Goal: Transaction & Acquisition: Purchase product/service

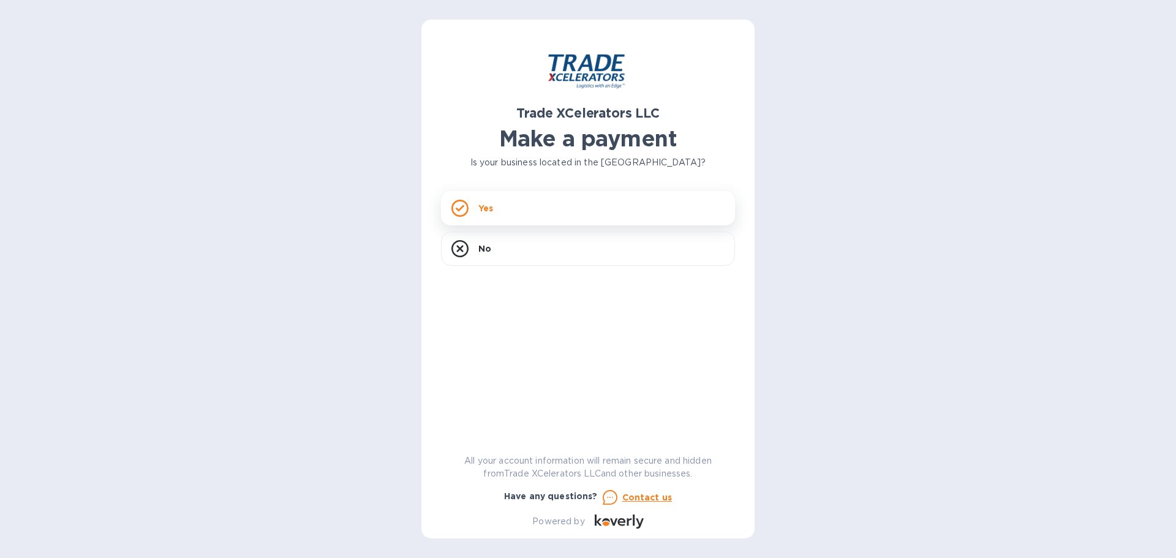
click at [510, 216] on div "Yes" at bounding box center [588, 208] width 294 height 34
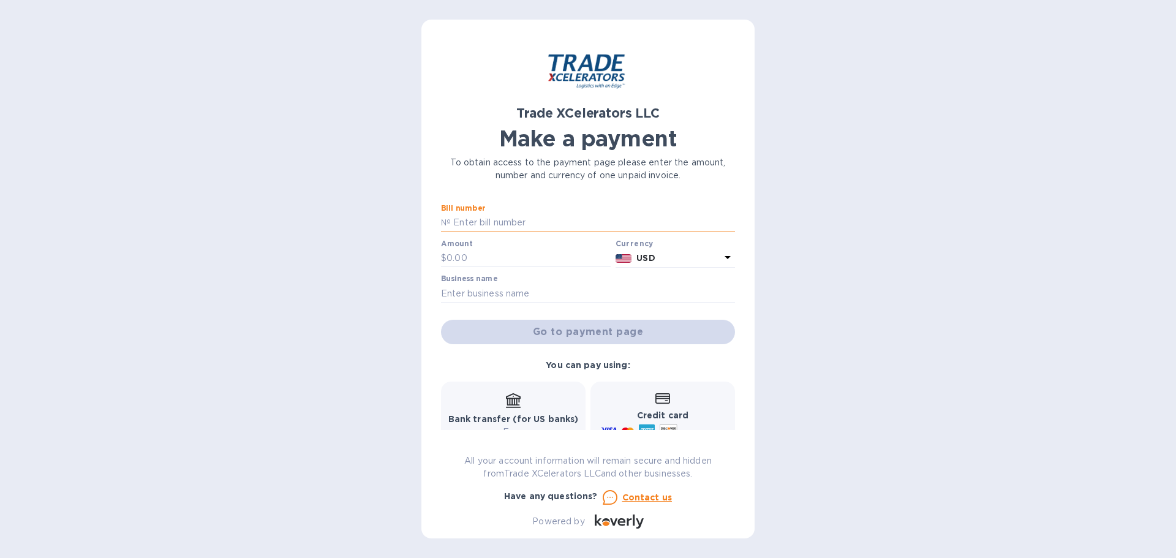
drag, startPoint x: 505, startPoint y: 233, endPoint x: 507, endPoint y: 219, distance: 13.6
click at [507, 219] on input "text" at bounding box center [593, 223] width 284 height 18
paste input "420112069300110597204651550281"
drag, startPoint x: 620, startPoint y: 220, endPoint x: 444, endPoint y: 219, distance: 175.7
click at [444, 219] on div "№ 420112069300110597204651550281" at bounding box center [588, 223] width 294 height 18
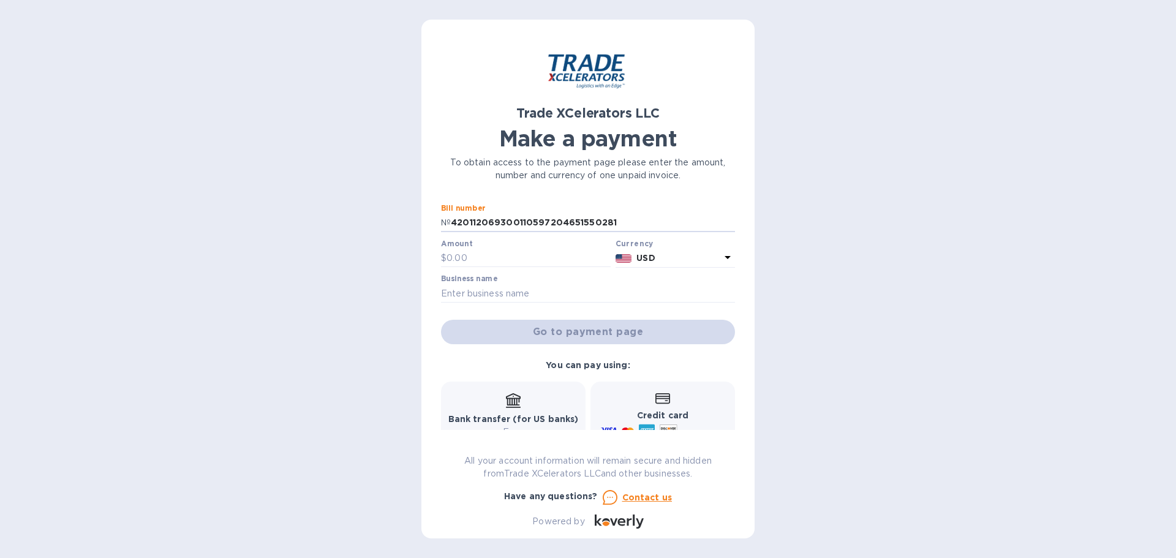
paste input "W40511749"
type input "W405117491"
click at [483, 261] on input "text" at bounding box center [528, 258] width 164 height 18
type input "977.17"
click at [483, 298] on input "text" at bounding box center [588, 293] width 294 height 18
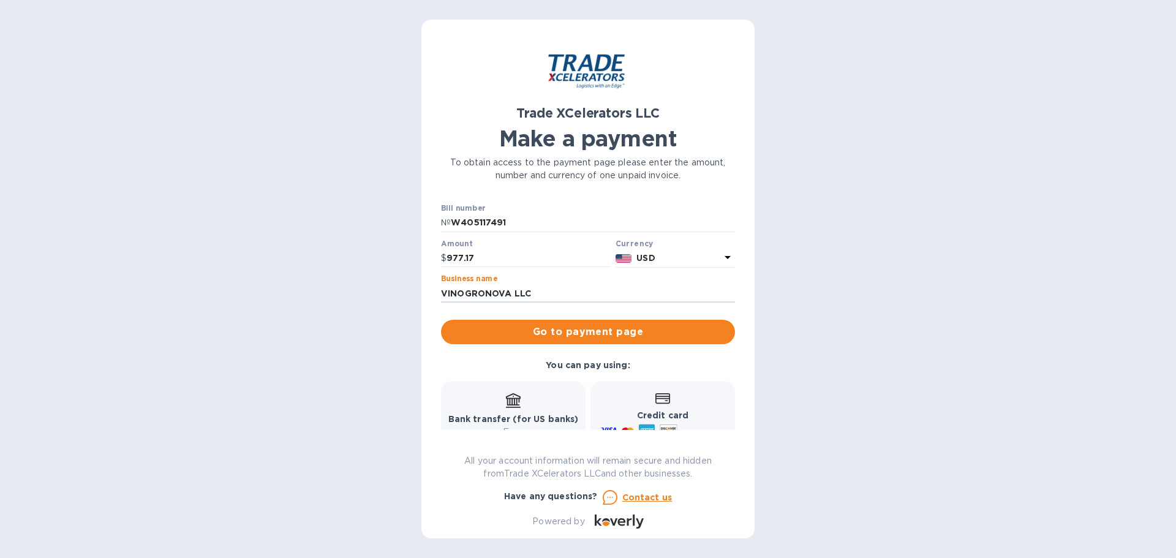
type input "VINOGRONOVA LLC"
click at [748, 287] on div "Trade XCelerators LLC Make a payment To obtain access to the payment page pleas…" at bounding box center [587, 279] width 333 height 519
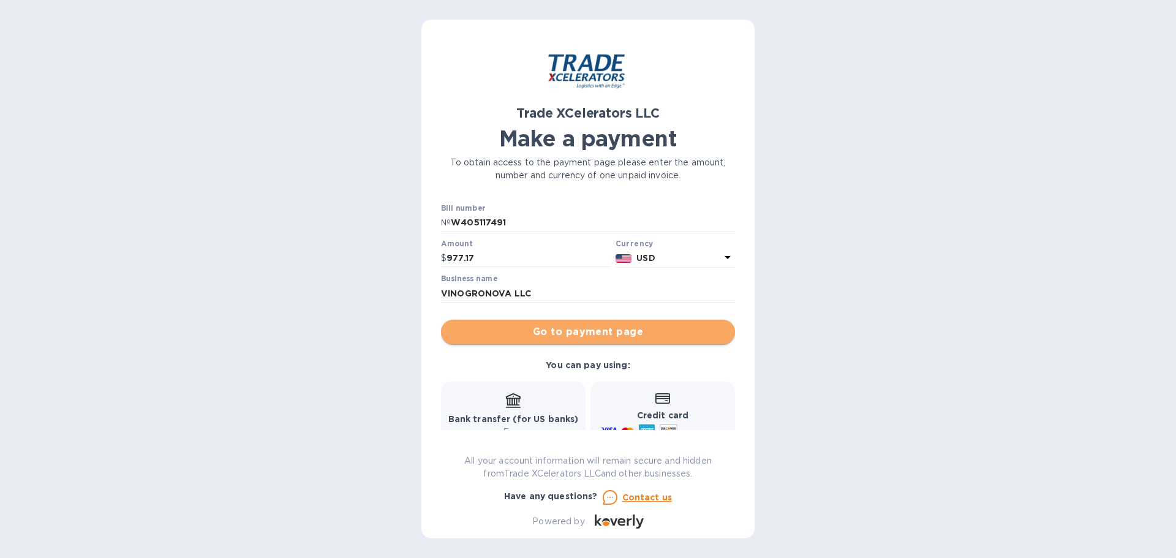
click at [593, 332] on span "Go to payment page" at bounding box center [588, 331] width 274 height 15
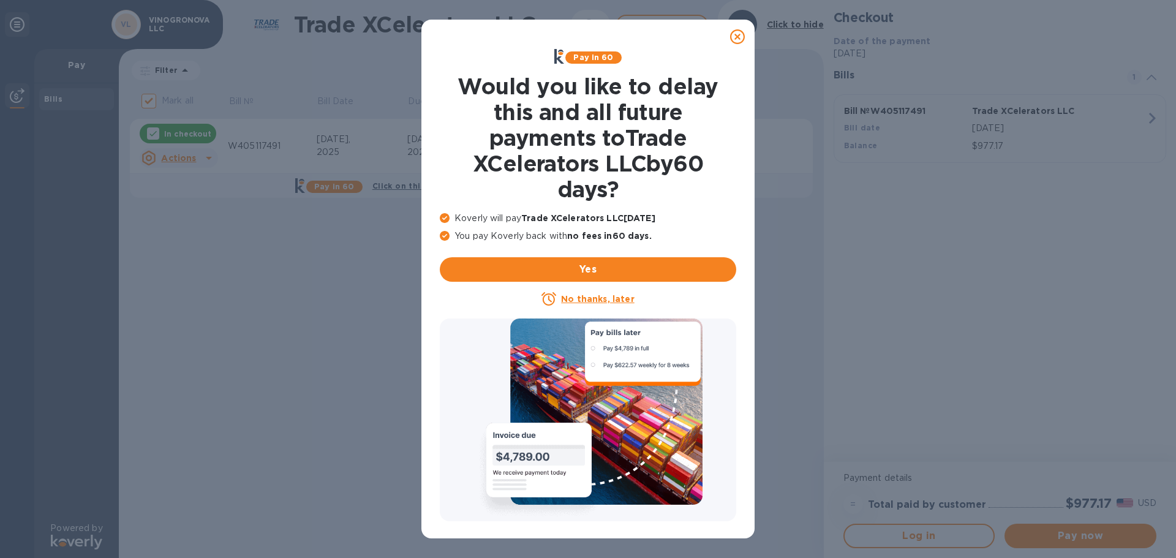
click at [612, 298] on u "No thanks, later" at bounding box center [597, 299] width 73 height 10
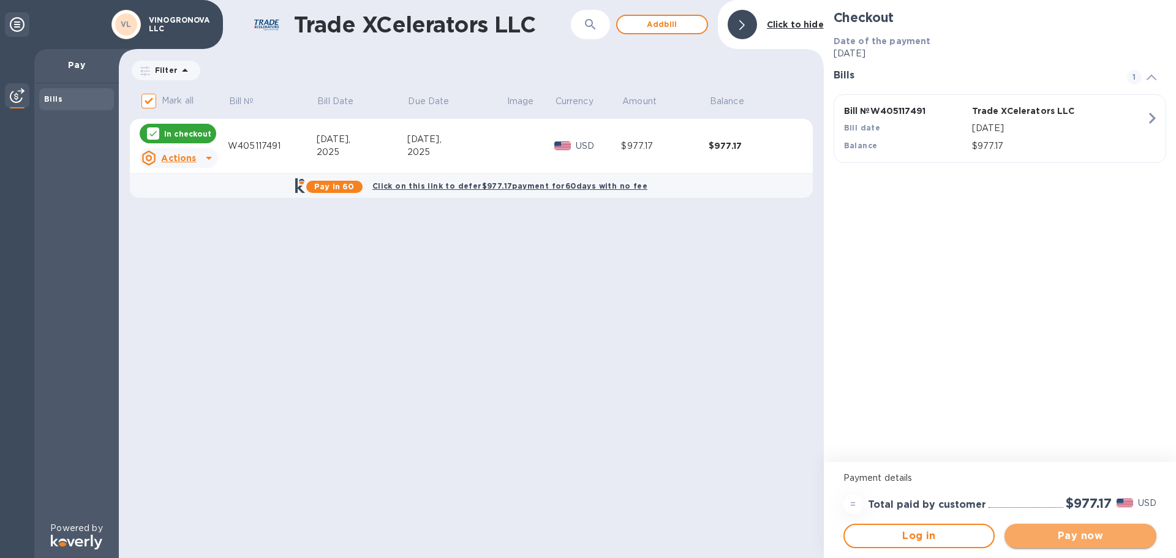
click at [1075, 536] on span "Pay now" at bounding box center [1080, 535] width 132 height 15
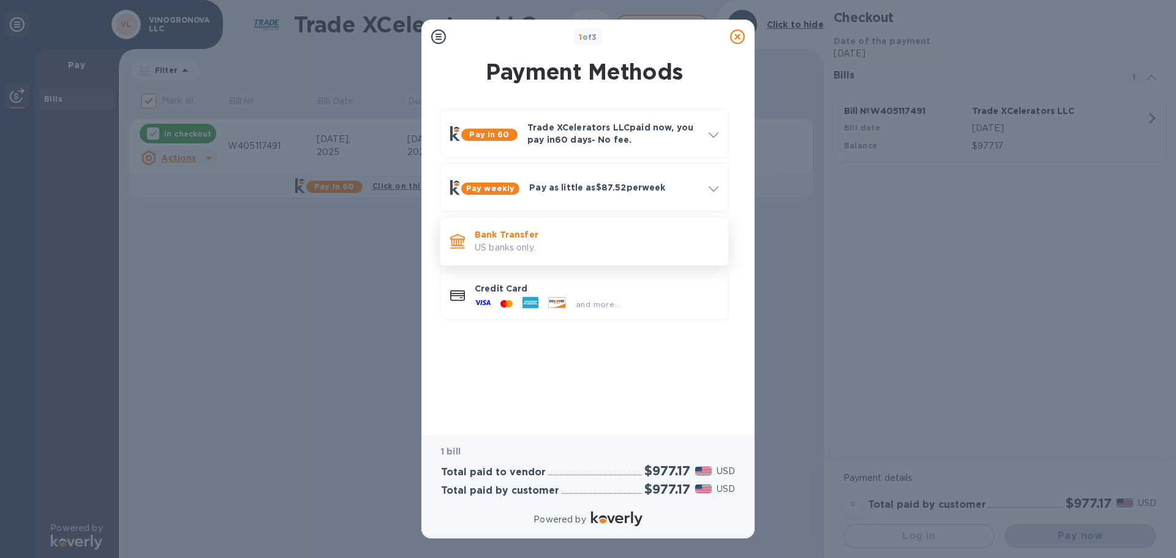
click at [492, 242] on p "US banks only." at bounding box center [596, 247] width 244 height 13
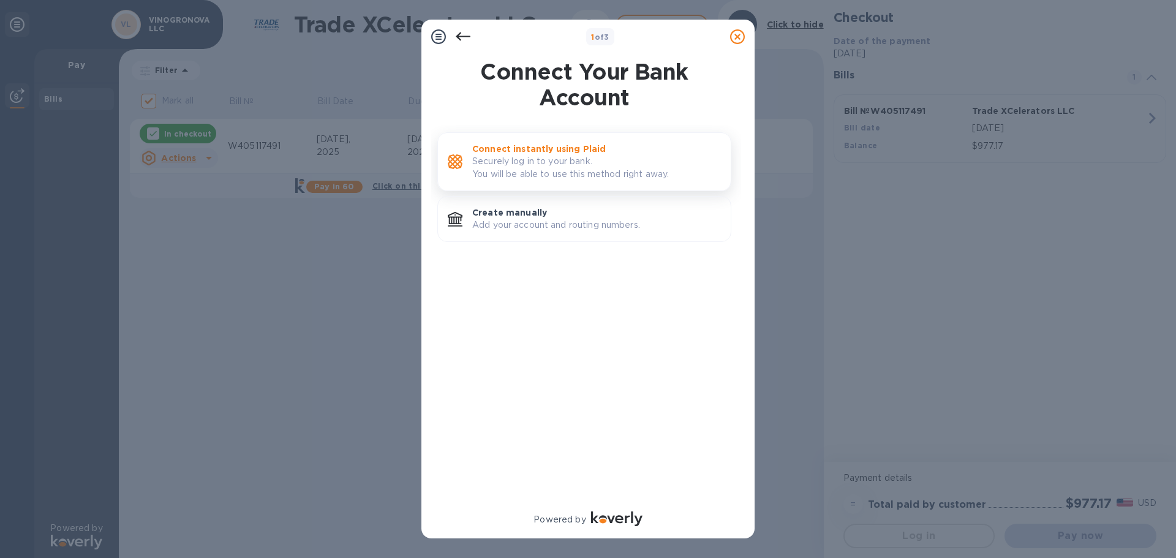
drag, startPoint x: 524, startPoint y: 167, endPoint x: 484, endPoint y: 162, distance: 40.7
click at [484, 162] on p "Securely log in to your bank. You will be able to use this method right away." at bounding box center [596, 168] width 249 height 26
click at [519, 157] on p "Securely log in to your bank. You will be able to use this method right away." at bounding box center [596, 168] width 249 height 26
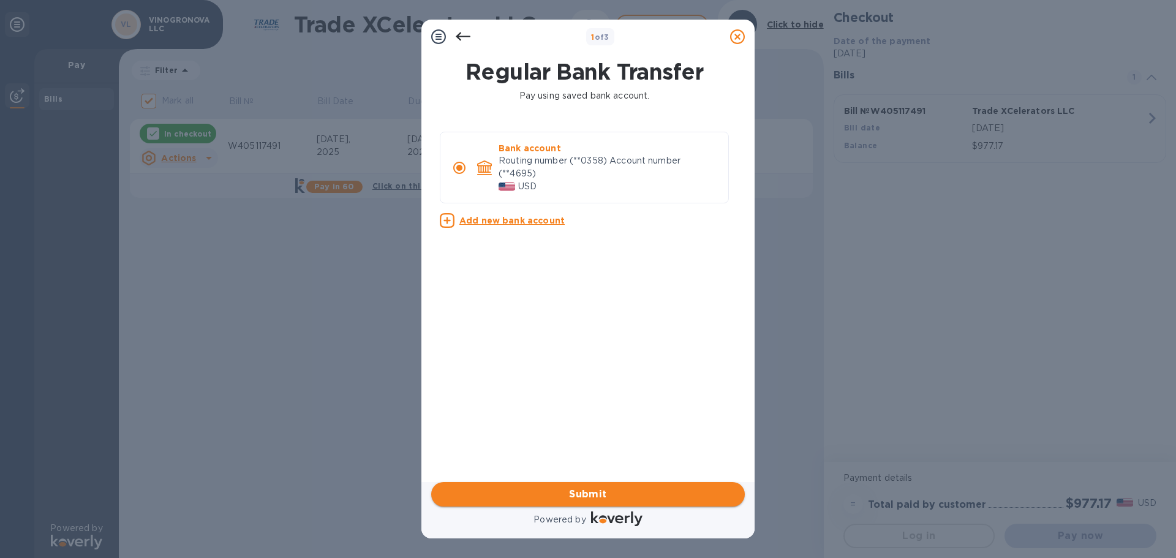
click at [592, 497] on span "Submit" at bounding box center [588, 494] width 294 height 15
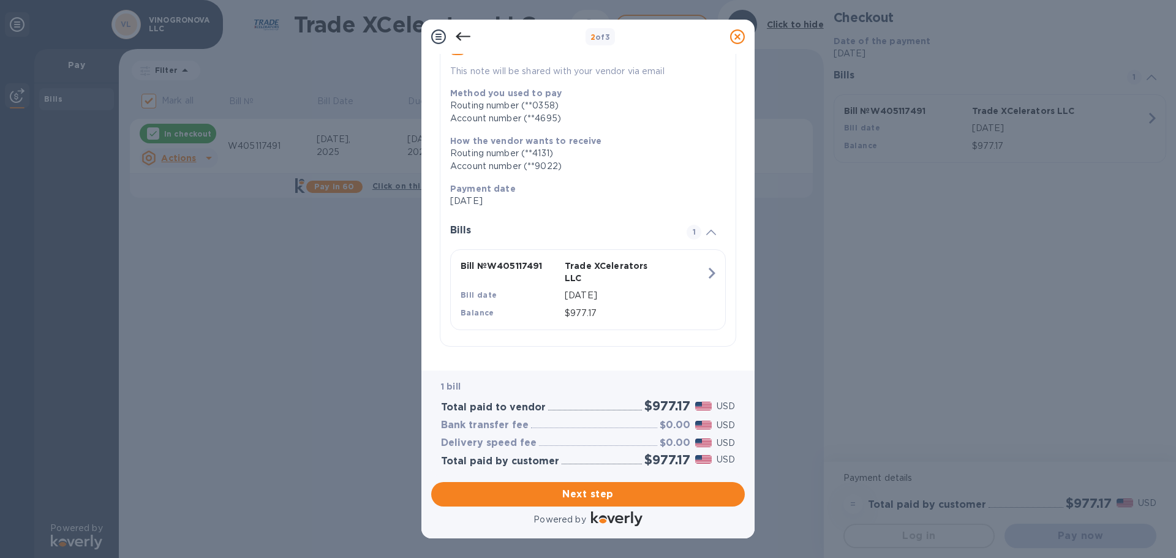
scroll to position [125, 0]
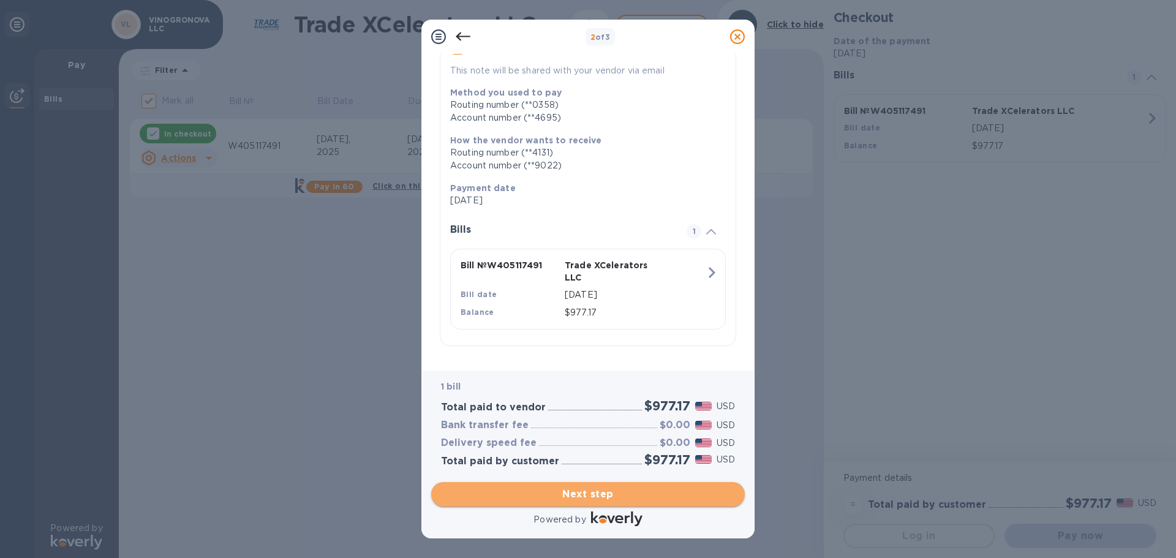
click at [593, 488] on span "Next step" at bounding box center [588, 494] width 294 height 15
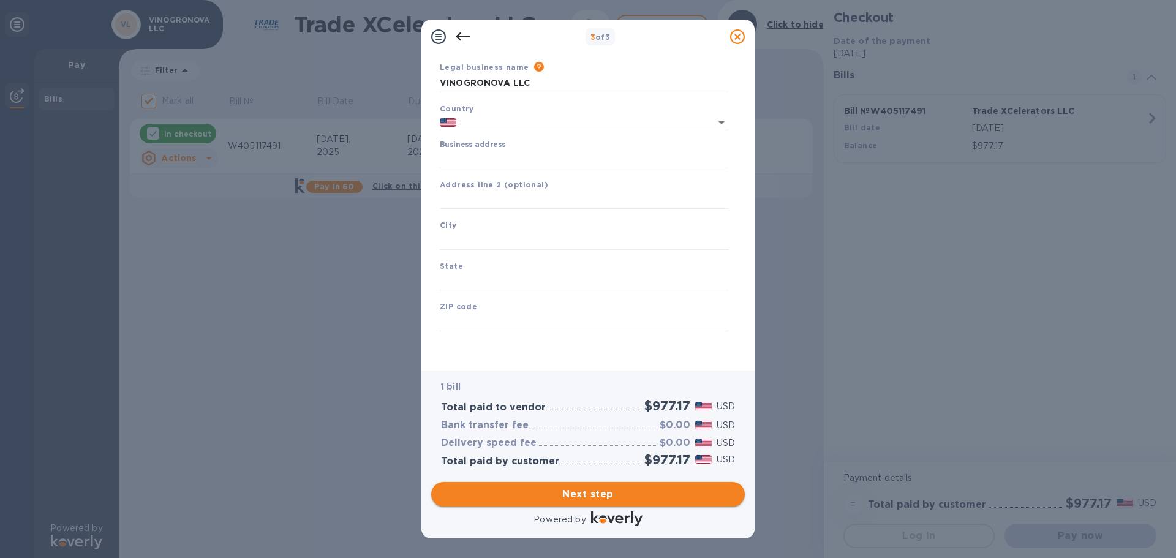
type input "[GEOGRAPHIC_DATA]"
click at [636, 245] on input "text" at bounding box center [584, 240] width 289 height 18
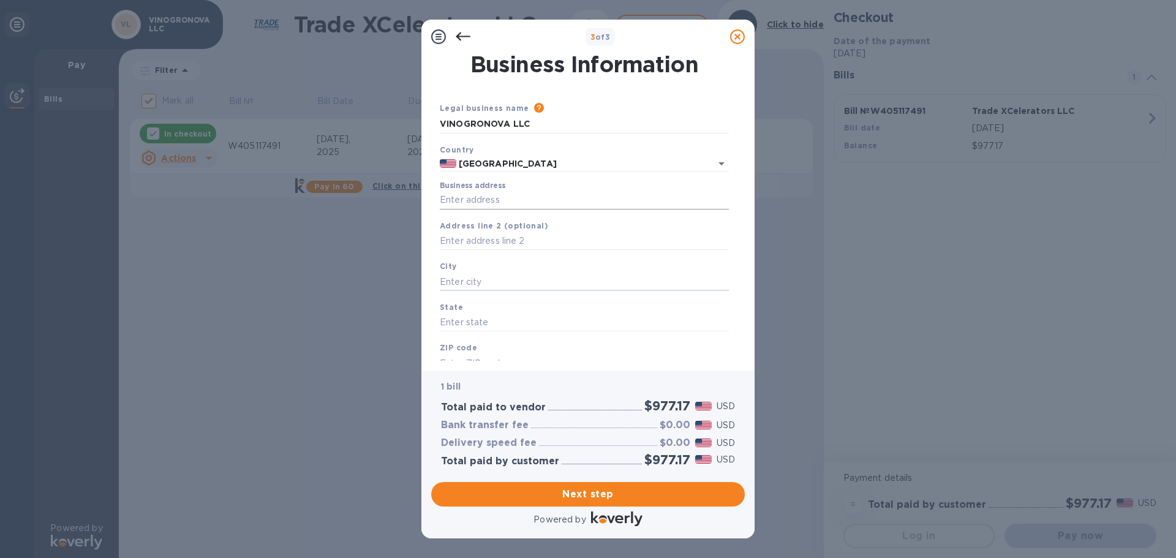
click at [560, 203] on input "Business address" at bounding box center [584, 200] width 289 height 18
type input "16970 [US_STATE] 128"
type input "Calistoga"
type input "CA"
type input "94515"
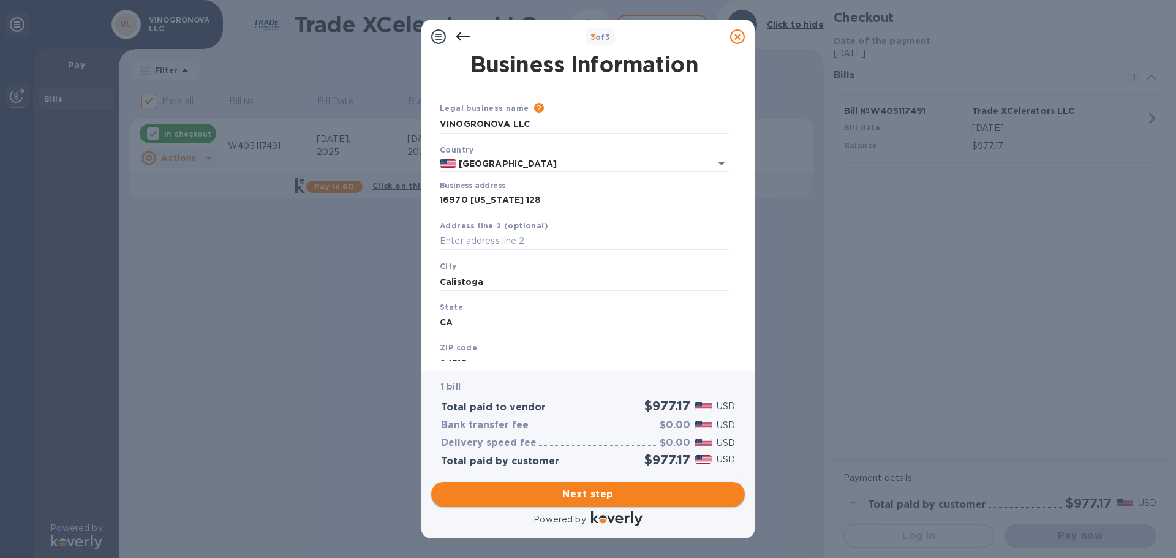
click at [596, 493] on span "Next step" at bounding box center [588, 494] width 294 height 15
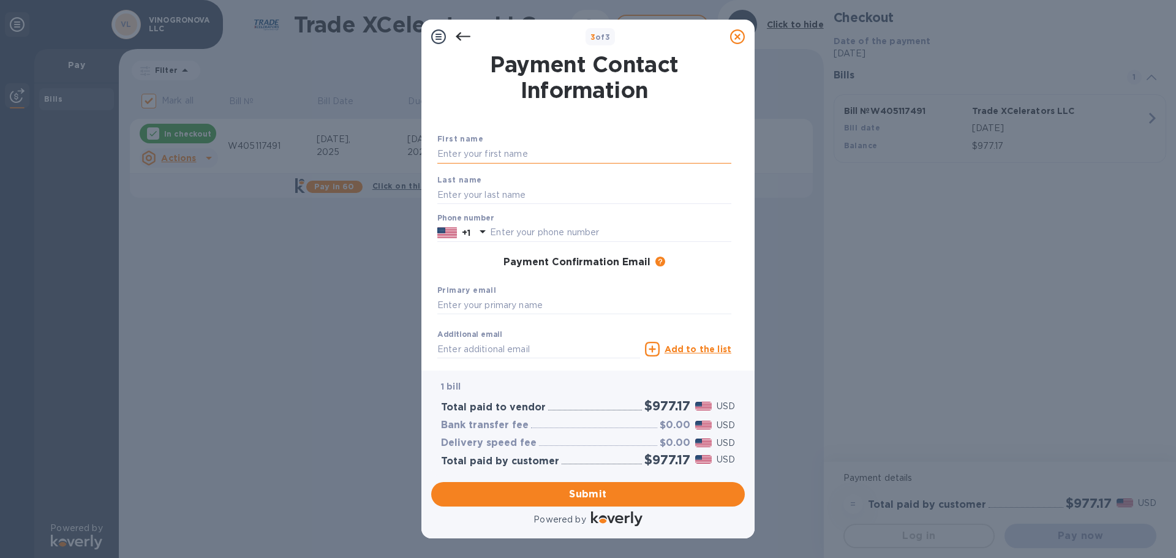
click at [485, 159] on input "text" at bounding box center [584, 154] width 294 height 18
type input "[PERSON_NAME]"
type input "9257719366"
type input "[EMAIL_ADDRESS][DOMAIN_NAME]"
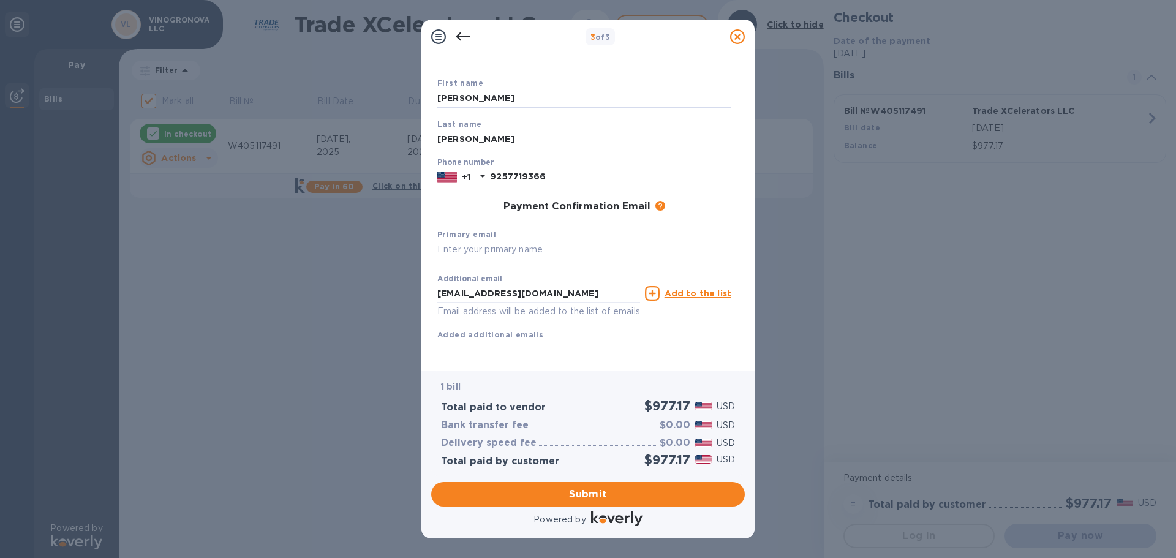
scroll to position [70, 0]
click at [604, 490] on span "Submit" at bounding box center [588, 494] width 294 height 15
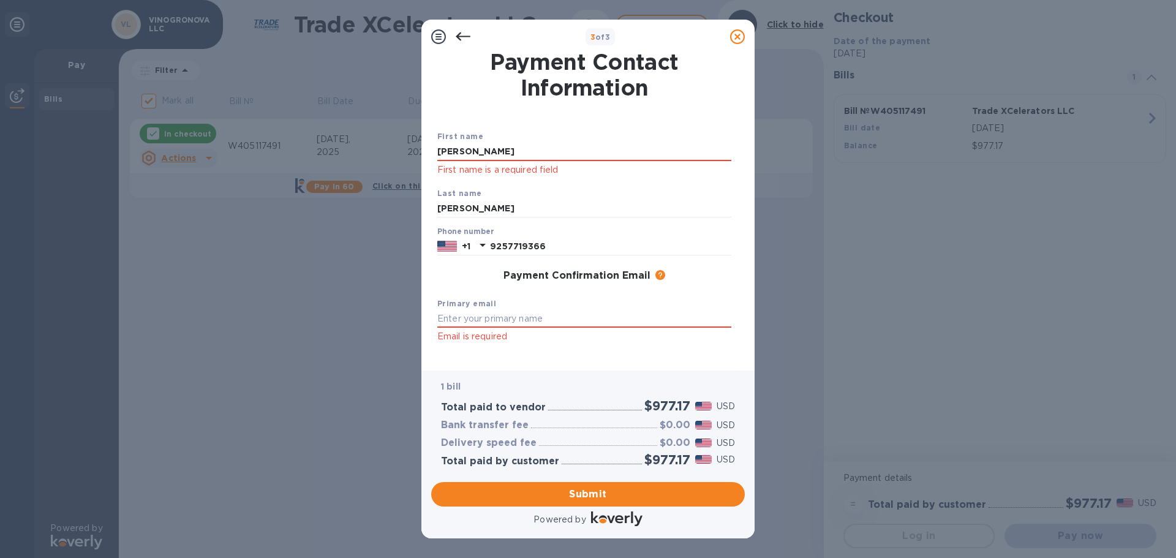
scroll to position [0, 0]
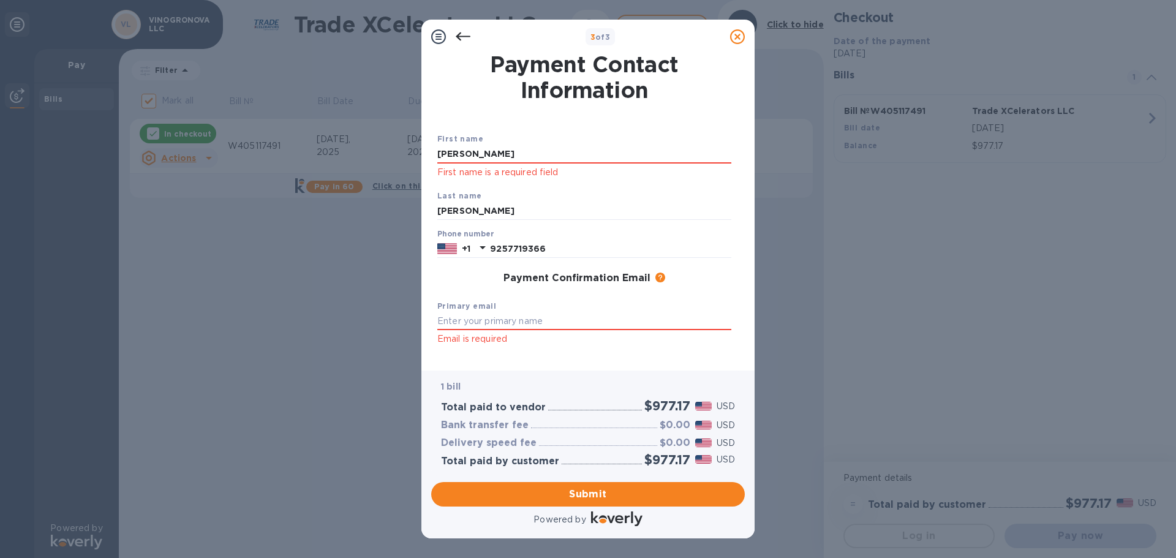
drag, startPoint x: 476, startPoint y: 153, endPoint x: 420, endPoint y: 162, distance: 56.5
click at [420, 162] on div "3 of 3 Payment Contact Information First name [PERSON_NAME] First name is a req…" at bounding box center [588, 279] width 1176 height 558
type input "[PERSON_NAME]"
click at [480, 322] on input "text" at bounding box center [584, 321] width 294 height 18
drag, startPoint x: 482, startPoint y: 209, endPoint x: 422, endPoint y: 222, distance: 61.2
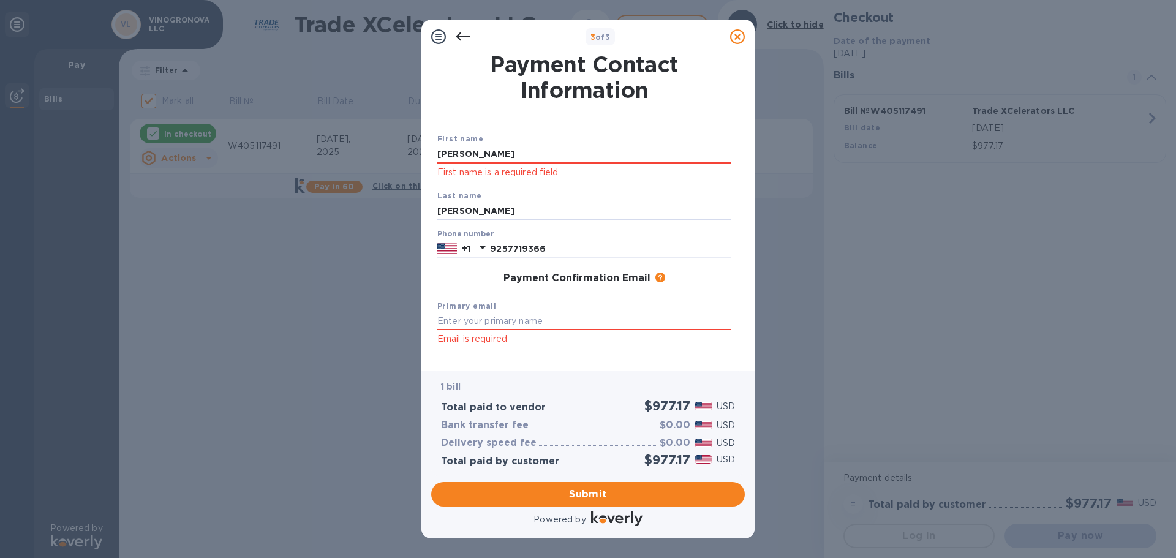
click at [422, 222] on div "Payment Contact Information First name [PERSON_NAME] First name is a required f…" at bounding box center [587, 212] width 333 height 317
type input "[PERSON_NAME]"
click at [530, 323] on input "text" at bounding box center [584, 321] width 294 height 18
type input "[EMAIL_ADDRESS][DOMAIN_NAME]"
click at [590, 488] on span "Submit" at bounding box center [588, 494] width 294 height 15
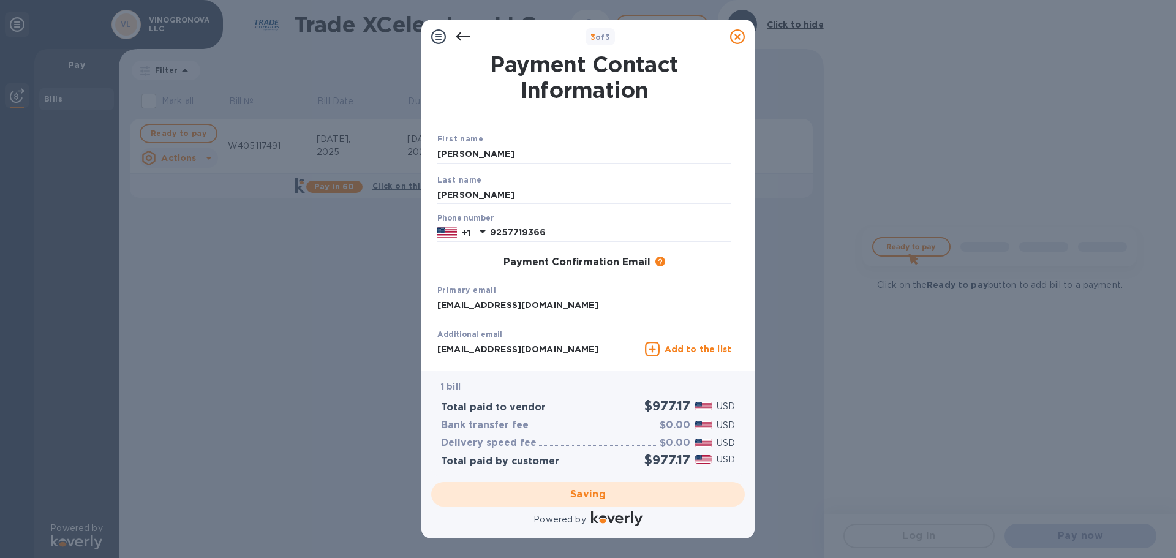
checkbox input "false"
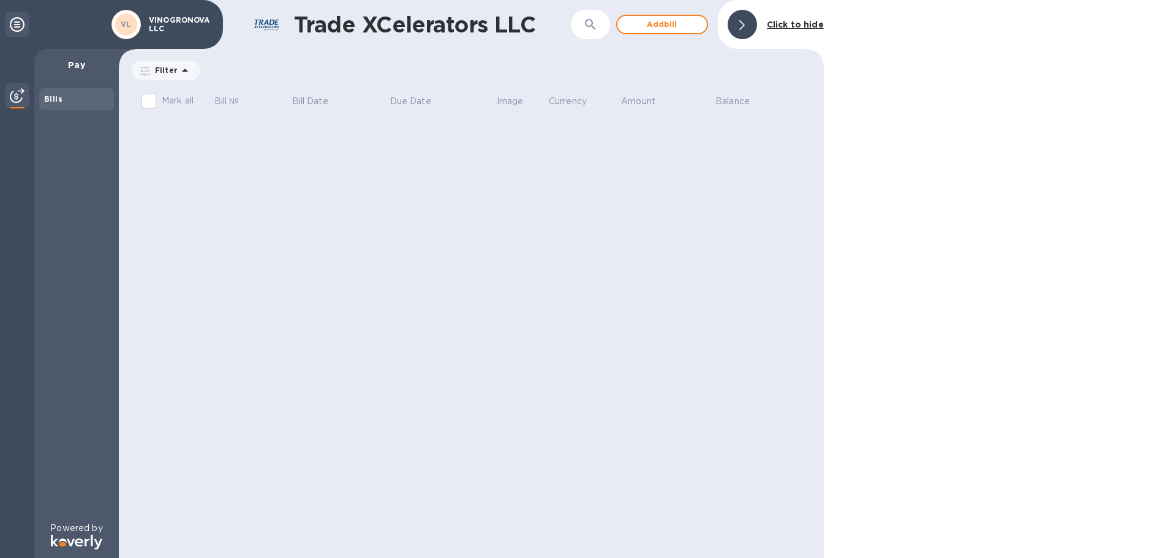
click at [54, 103] on b "Bills" at bounding box center [53, 98] width 18 height 9
click at [733, 154] on div "Trade XCelerators LLC ​ Add [PERSON_NAME] to hide Filter Amount Mark all Bill №…" at bounding box center [471, 279] width 705 height 558
click at [737, 156] on div "Trade XCelerators LLC ​ Add [PERSON_NAME] to hide Filter Amount Mark all Bill №…" at bounding box center [471, 279] width 705 height 558
drag, startPoint x: 704, startPoint y: 179, endPoint x: 631, endPoint y: 189, distance: 74.1
click at [667, 187] on div "Trade XCelerators LLC ​ Add [PERSON_NAME] to hide Filter Amount Mark all Bill №…" at bounding box center [471, 279] width 705 height 558
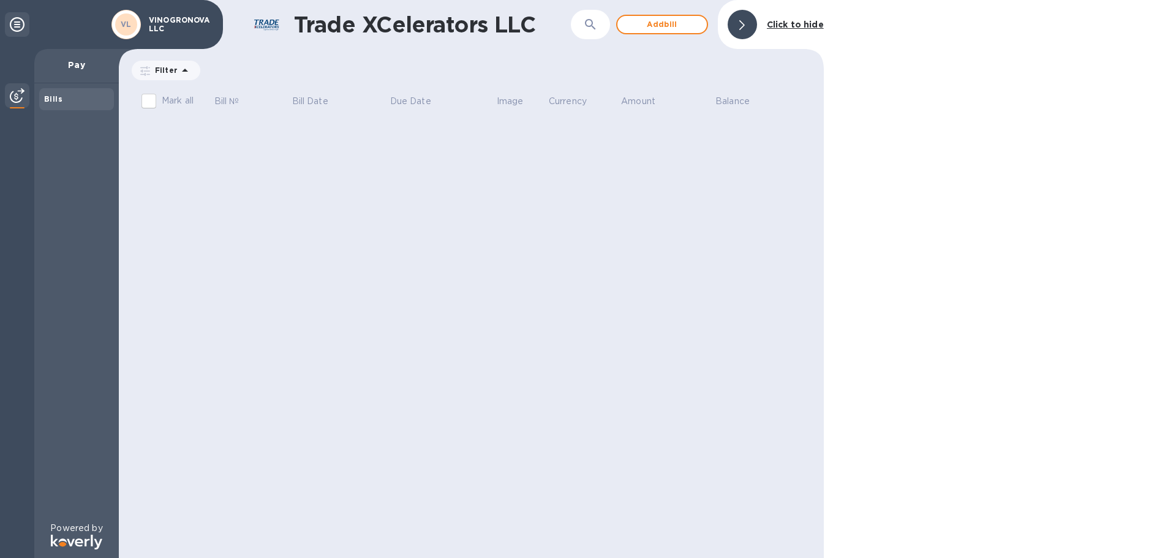
click at [420, 162] on div "Trade XCelerators LLC ​ Add [PERSON_NAME] to hide Filter Amount Mark all Bill №…" at bounding box center [471, 279] width 705 height 558
click at [432, 159] on div "Trade XCelerators LLC ​ Add [PERSON_NAME] to hide Filter Amount Mark all Bill №…" at bounding box center [471, 279] width 705 height 558
drag, startPoint x: 435, startPoint y: 157, endPoint x: 414, endPoint y: 167, distance: 23.3
click at [429, 157] on div "Trade XCelerators LLC ​ Add [PERSON_NAME] to hide Filter Amount Mark all Bill №…" at bounding box center [471, 279] width 705 height 558
drag, startPoint x: 414, startPoint y: 167, endPoint x: 308, endPoint y: 181, distance: 106.8
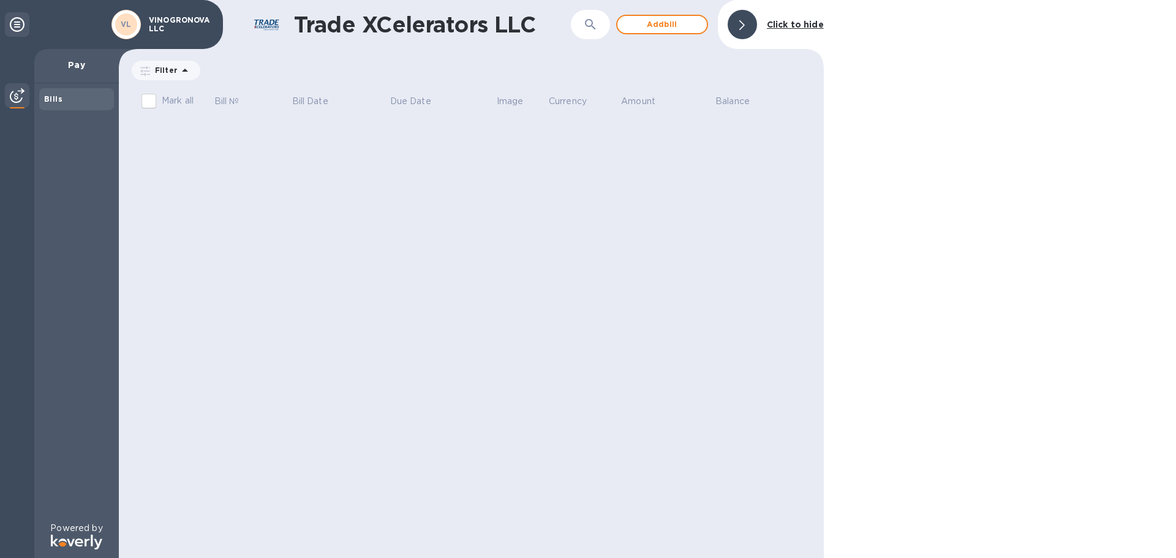
click at [389, 180] on div "Trade XCelerators LLC ​ Add [PERSON_NAME] to hide Filter Amount Mark all Bill №…" at bounding box center [471, 279] width 705 height 558
drag, startPoint x: 308, startPoint y: 181, endPoint x: 279, endPoint y: 194, distance: 32.3
click at [279, 194] on div "Trade XCelerators LLC ​ Add [PERSON_NAME] to hide Filter Amount Mark all Bill №…" at bounding box center [471, 279] width 705 height 558
click at [48, 100] on b "Bills" at bounding box center [53, 98] width 18 height 9
drag, startPoint x: 48, startPoint y: 100, endPoint x: 31, endPoint y: 103, distance: 16.7
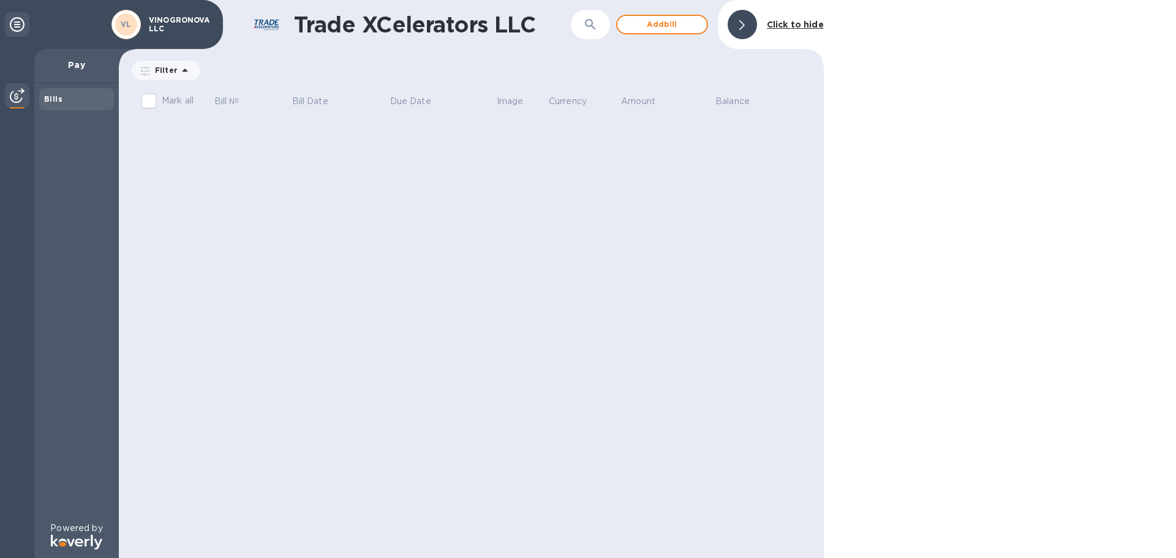
click at [41, 102] on div "Bills" at bounding box center [76, 99] width 75 height 22
click at [14, 99] on img at bounding box center [17, 95] width 15 height 15
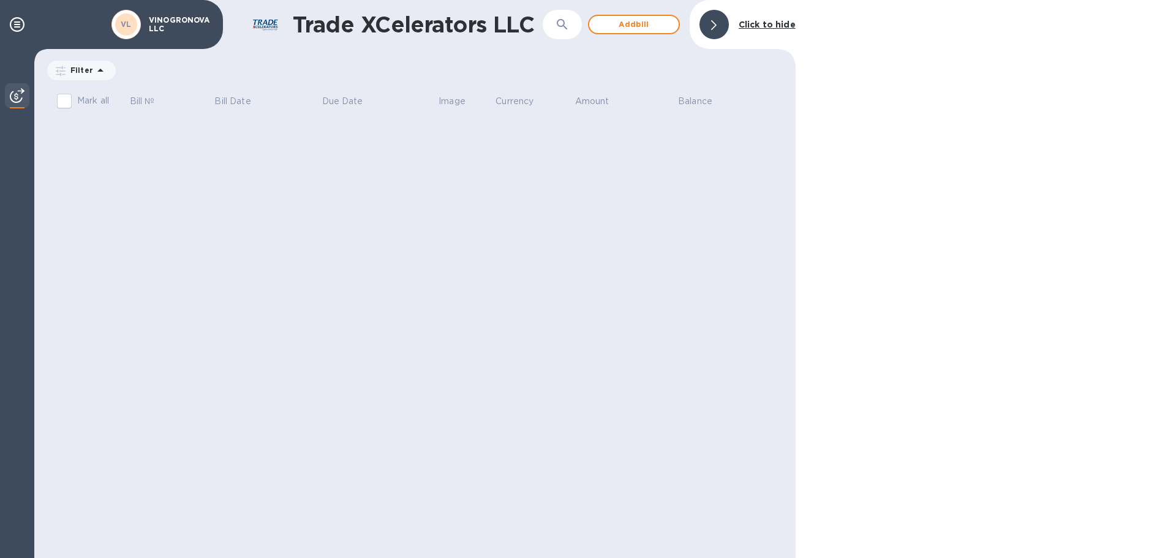
click at [14, 99] on img at bounding box center [17, 95] width 15 height 15
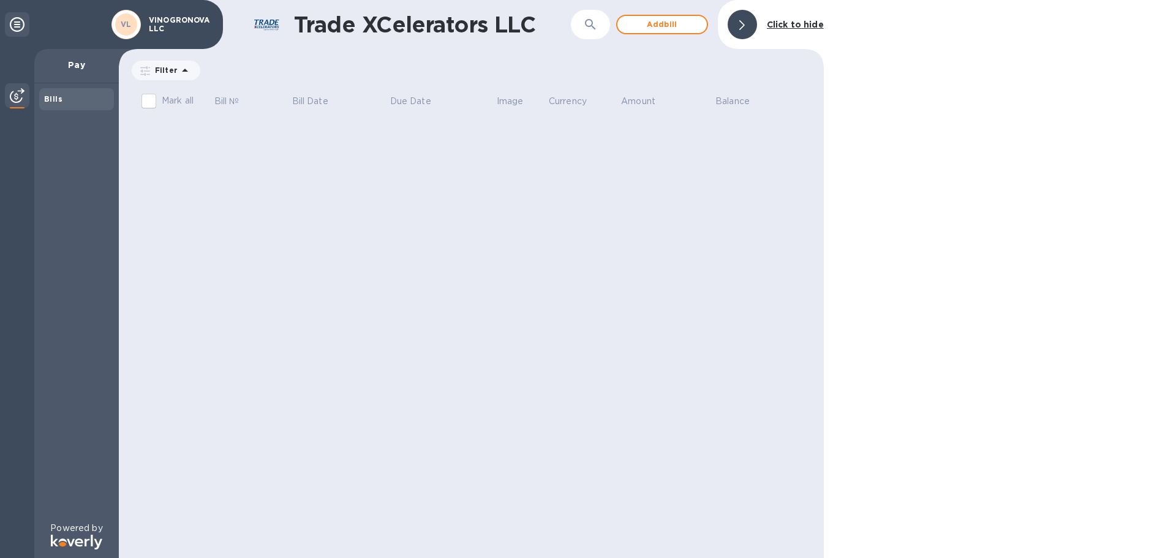
click at [642, 115] on th "Amount" at bounding box center [667, 103] width 94 height 32
drag, startPoint x: 354, startPoint y: 192, endPoint x: 325, endPoint y: 188, distance: 29.6
click at [354, 192] on div "Trade XCelerators LLC ​ Add [PERSON_NAME] to hide Filter Amount Mark all Bill №…" at bounding box center [471, 279] width 705 height 558
drag, startPoint x: 302, startPoint y: 183, endPoint x: 201, endPoint y: 125, distance: 116.6
click at [286, 179] on div "Trade XCelerators LLC ​ Add [PERSON_NAME] to hide Filter Amount Mark all Bill №…" at bounding box center [471, 279] width 705 height 558
